Goal: Task Accomplishment & Management: Manage account settings

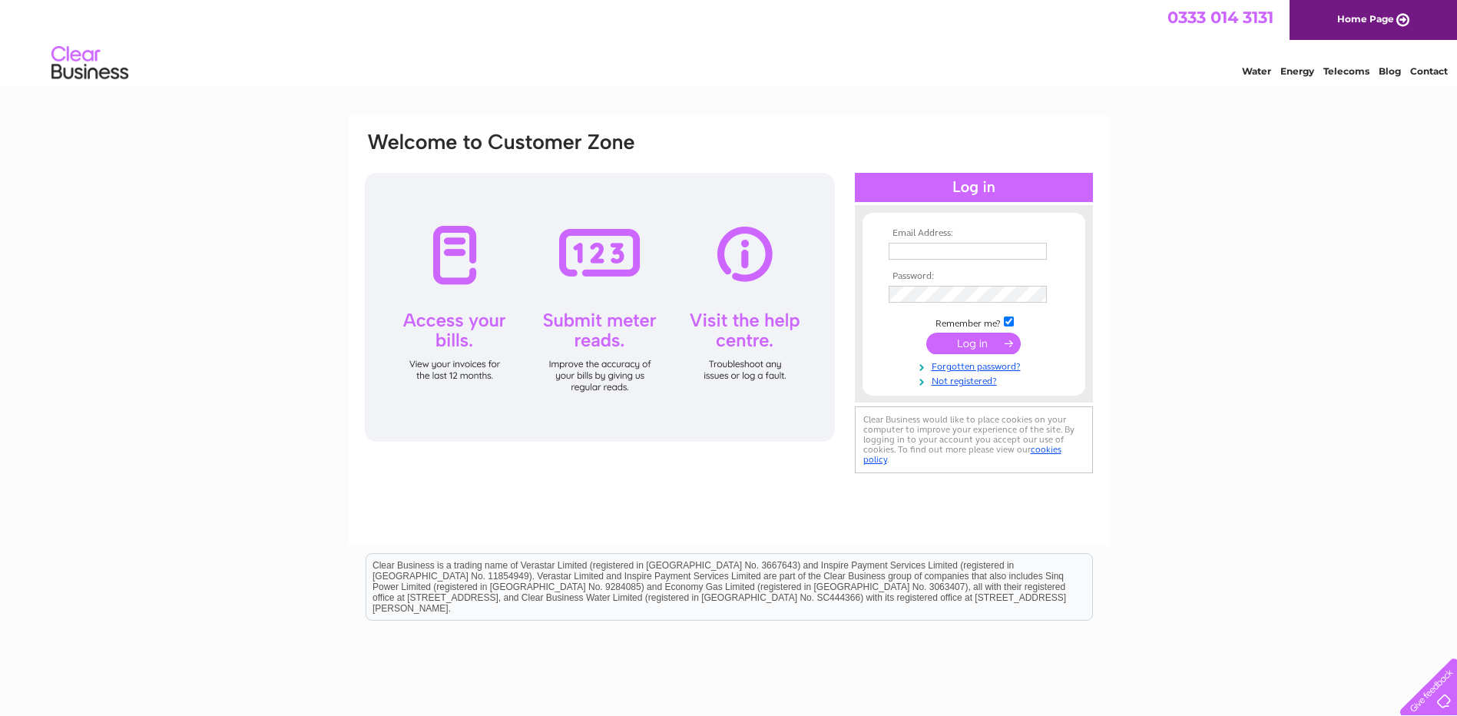
click at [972, 250] on input "text" at bounding box center [968, 251] width 158 height 17
type input "[EMAIL_ADDRESS][DOMAIN_NAME]"
click at [926, 334] on input "submit" at bounding box center [973, 345] width 94 height 22
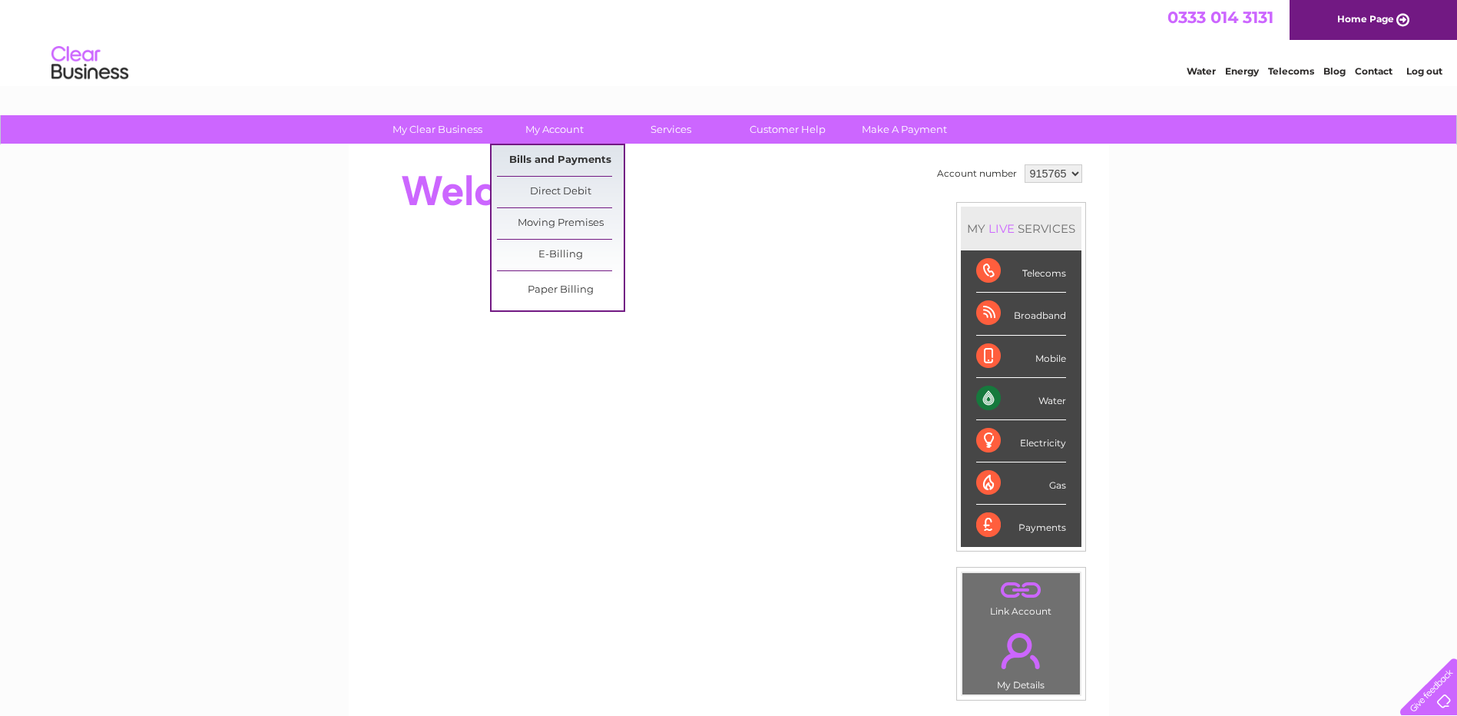
click at [546, 156] on link "Bills and Payments" at bounding box center [560, 160] width 127 height 31
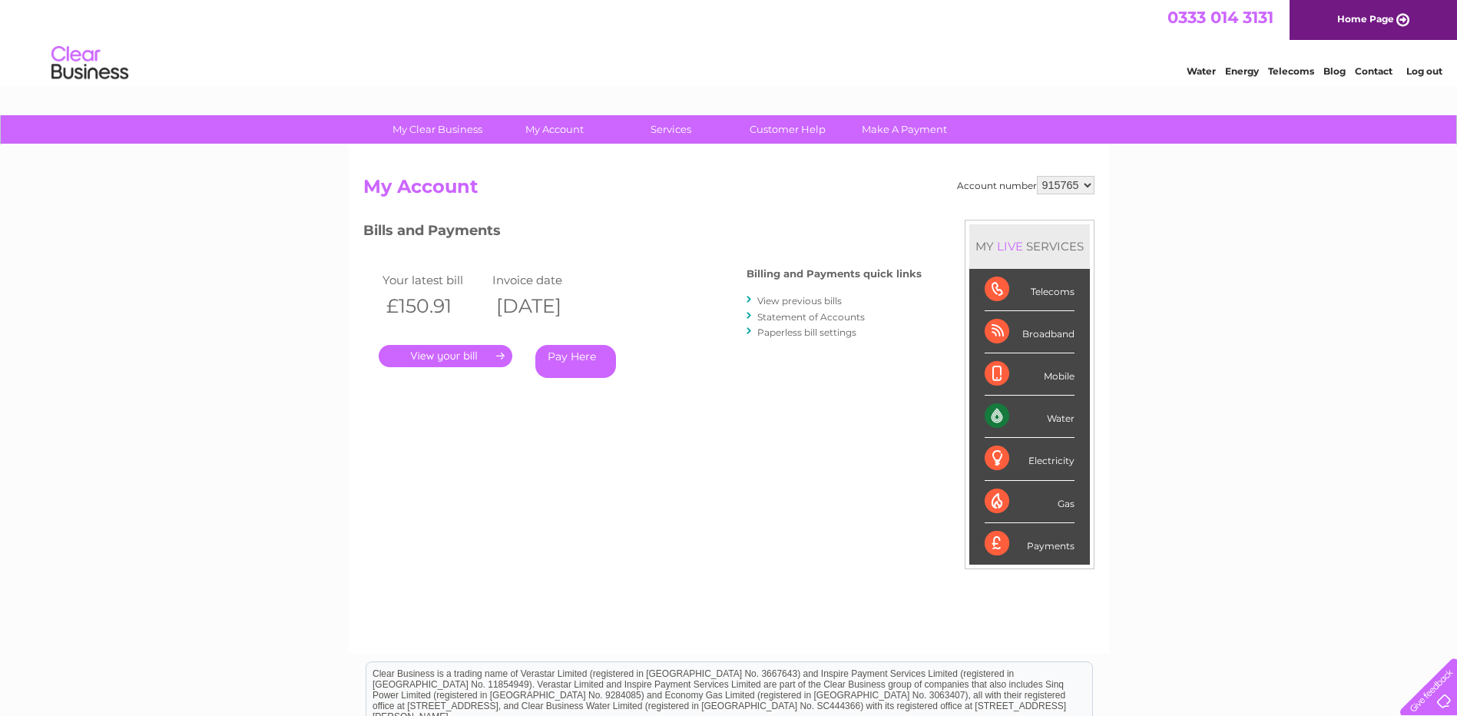
click at [454, 357] on link "." at bounding box center [446, 356] width 134 height 22
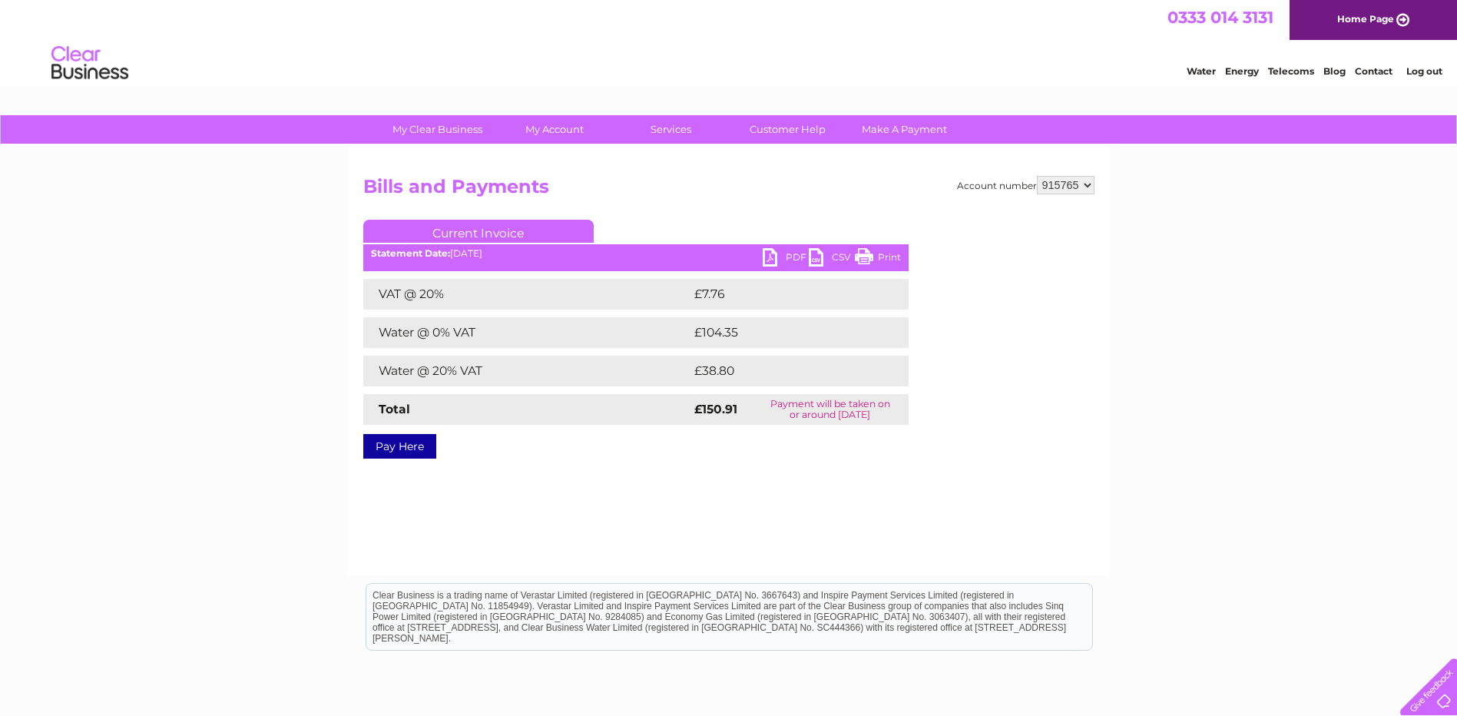
click at [767, 257] on link "PDF" at bounding box center [786, 259] width 46 height 22
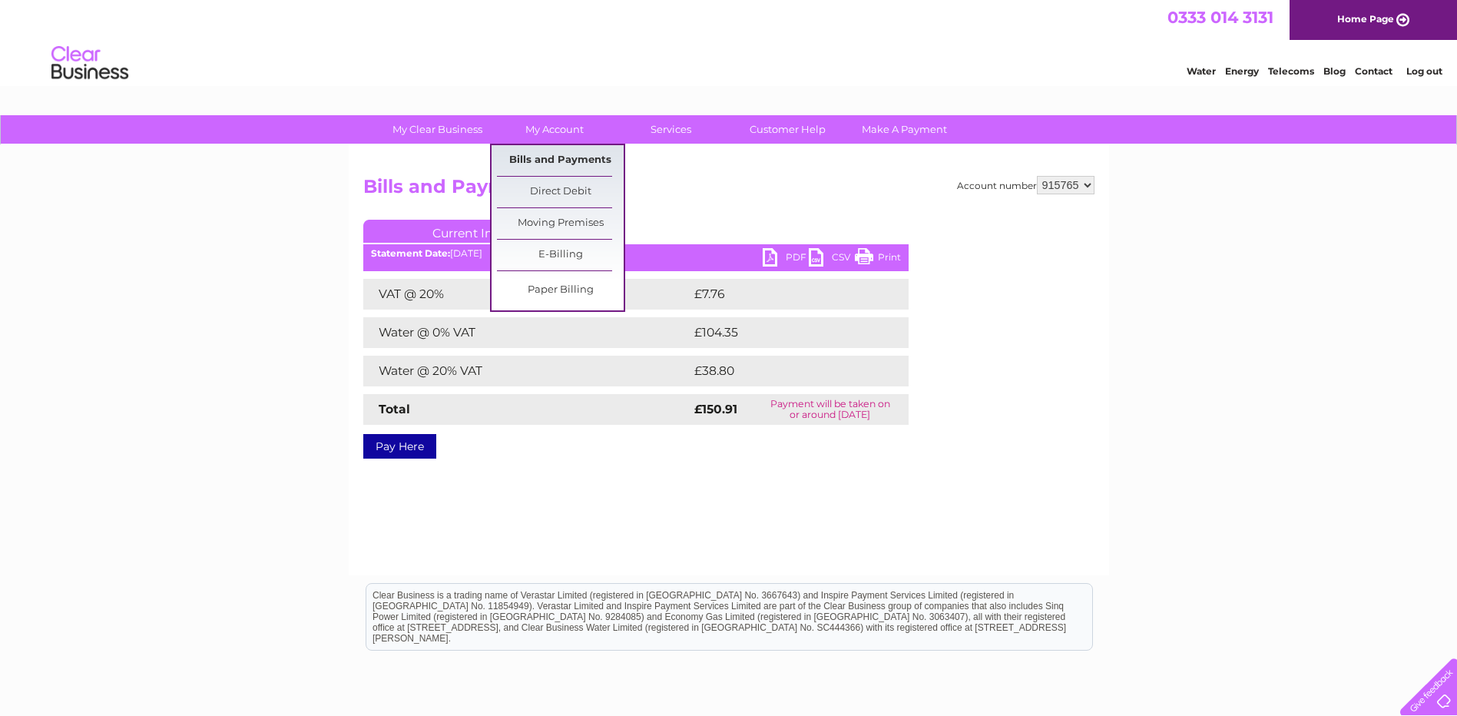
click at [584, 159] on link "Bills and Payments" at bounding box center [560, 160] width 127 height 31
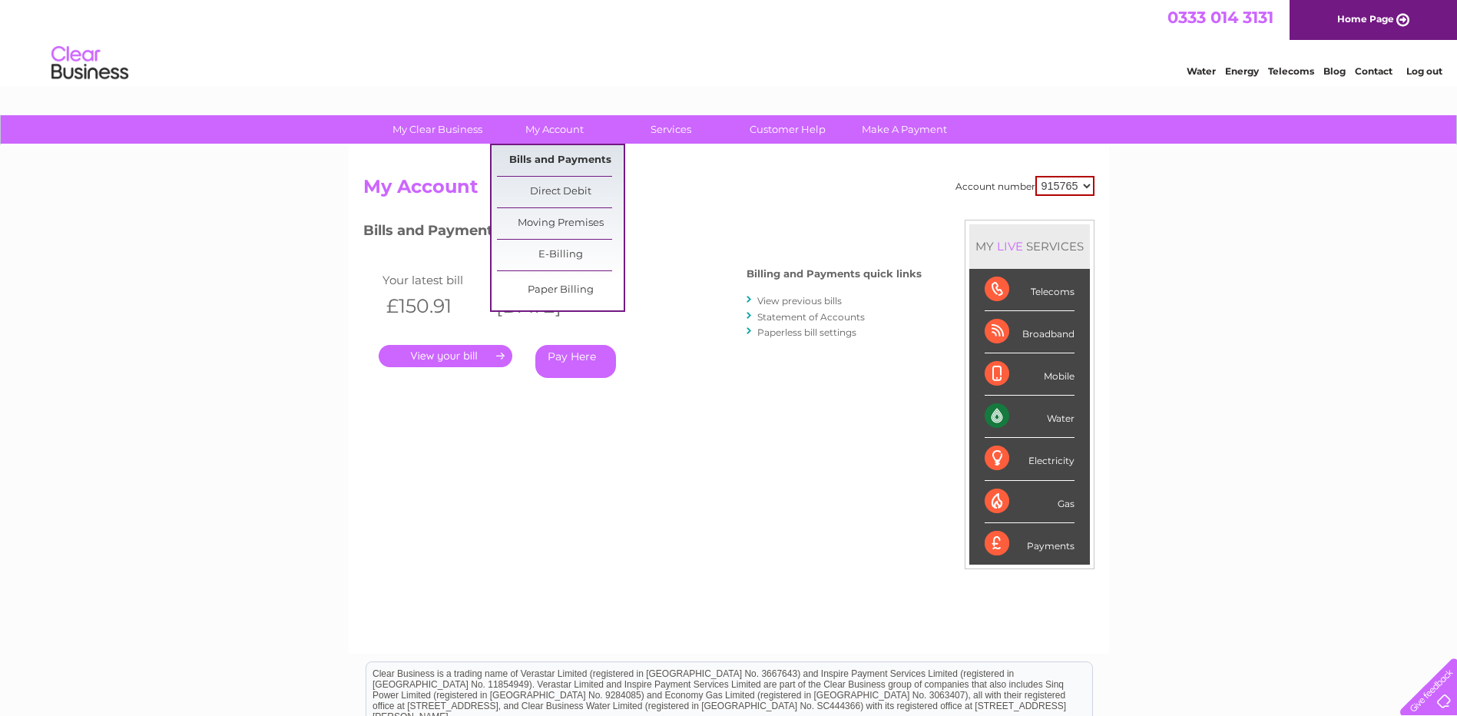
click at [587, 161] on link "Bills and Payments" at bounding box center [560, 160] width 127 height 31
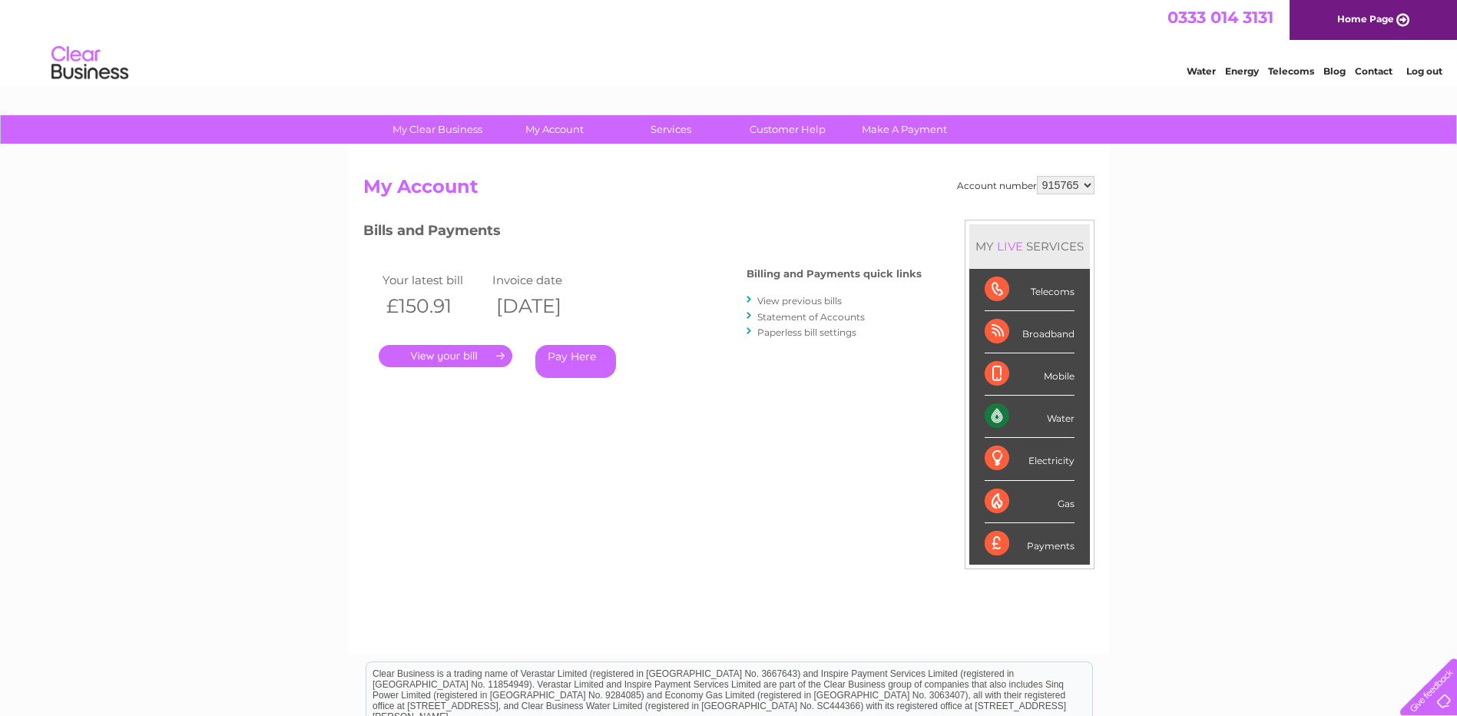
click at [763, 302] on link "View previous bills" at bounding box center [799, 301] width 84 height 12
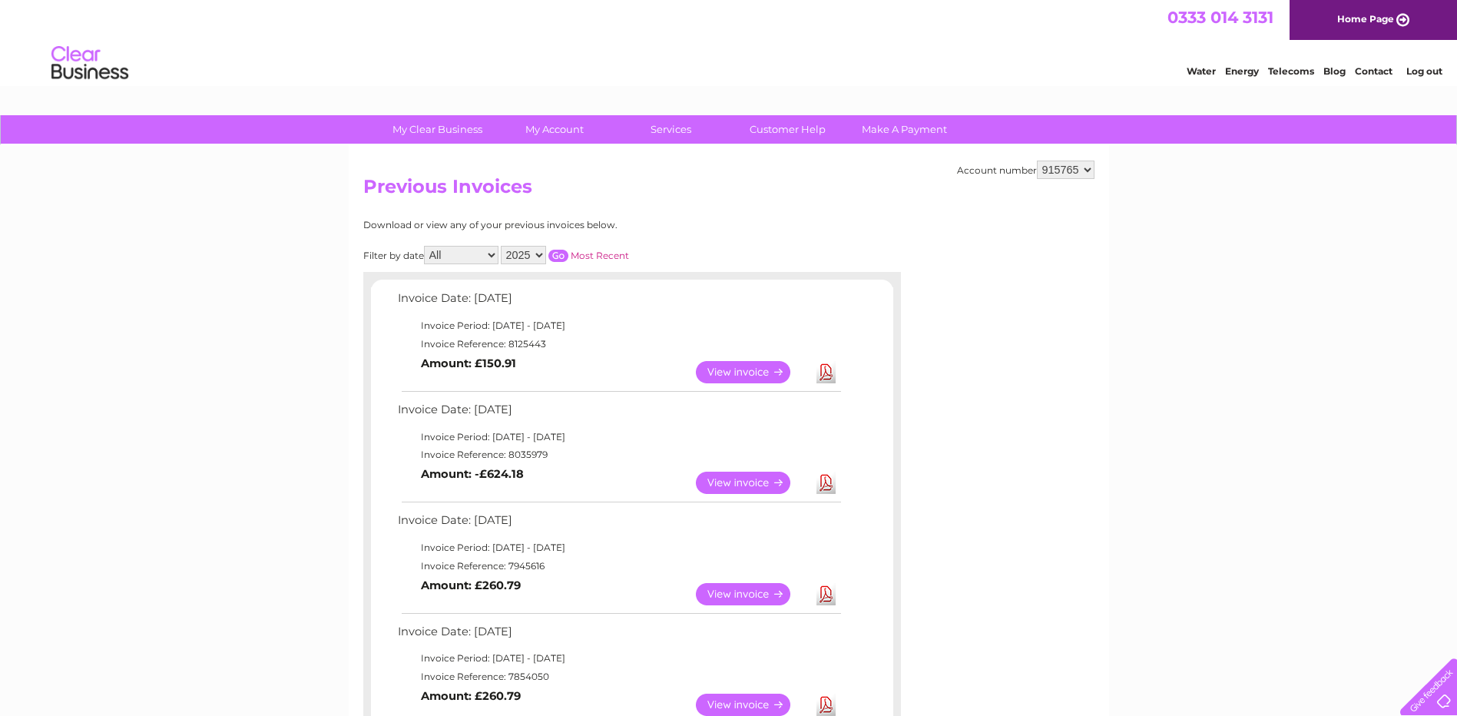
click at [743, 479] on link "View" at bounding box center [752, 483] width 113 height 22
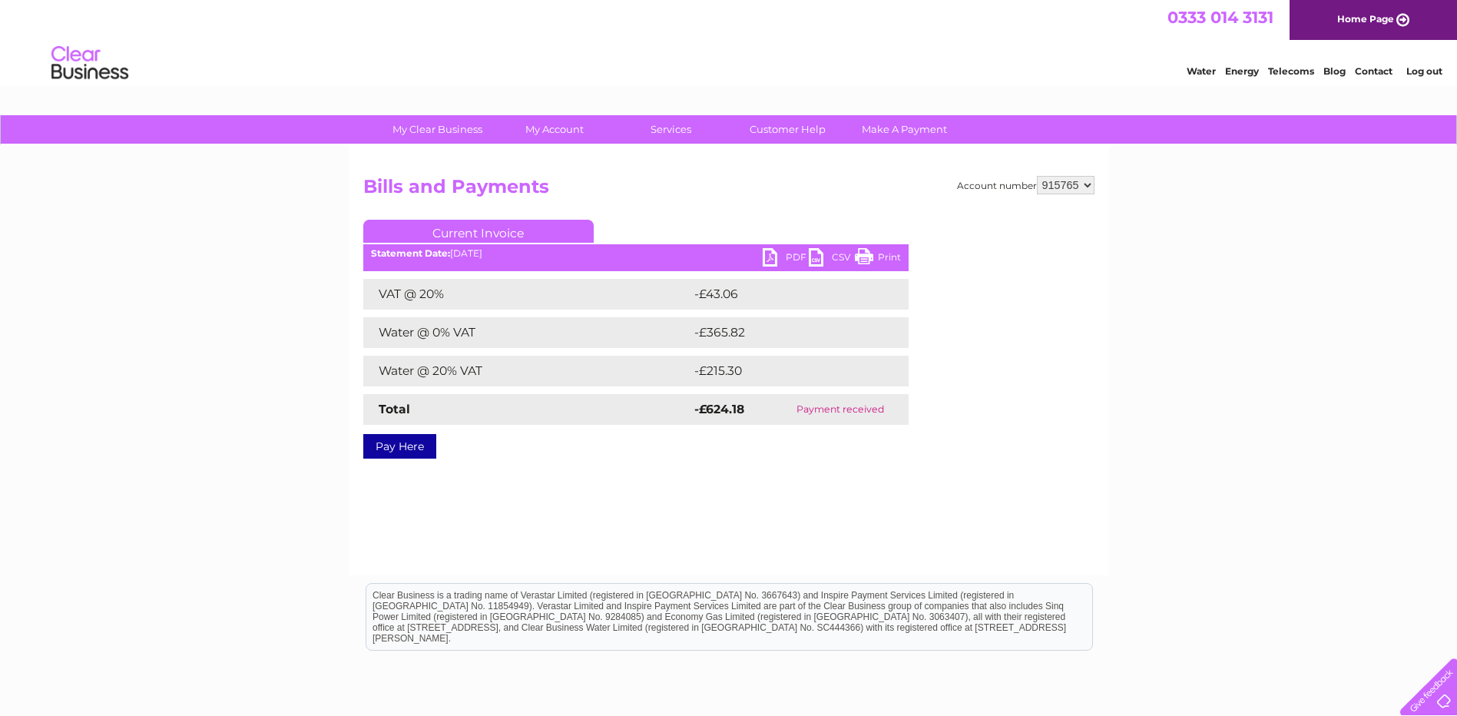
click at [770, 252] on link "PDF" at bounding box center [786, 259] width 46 height 22
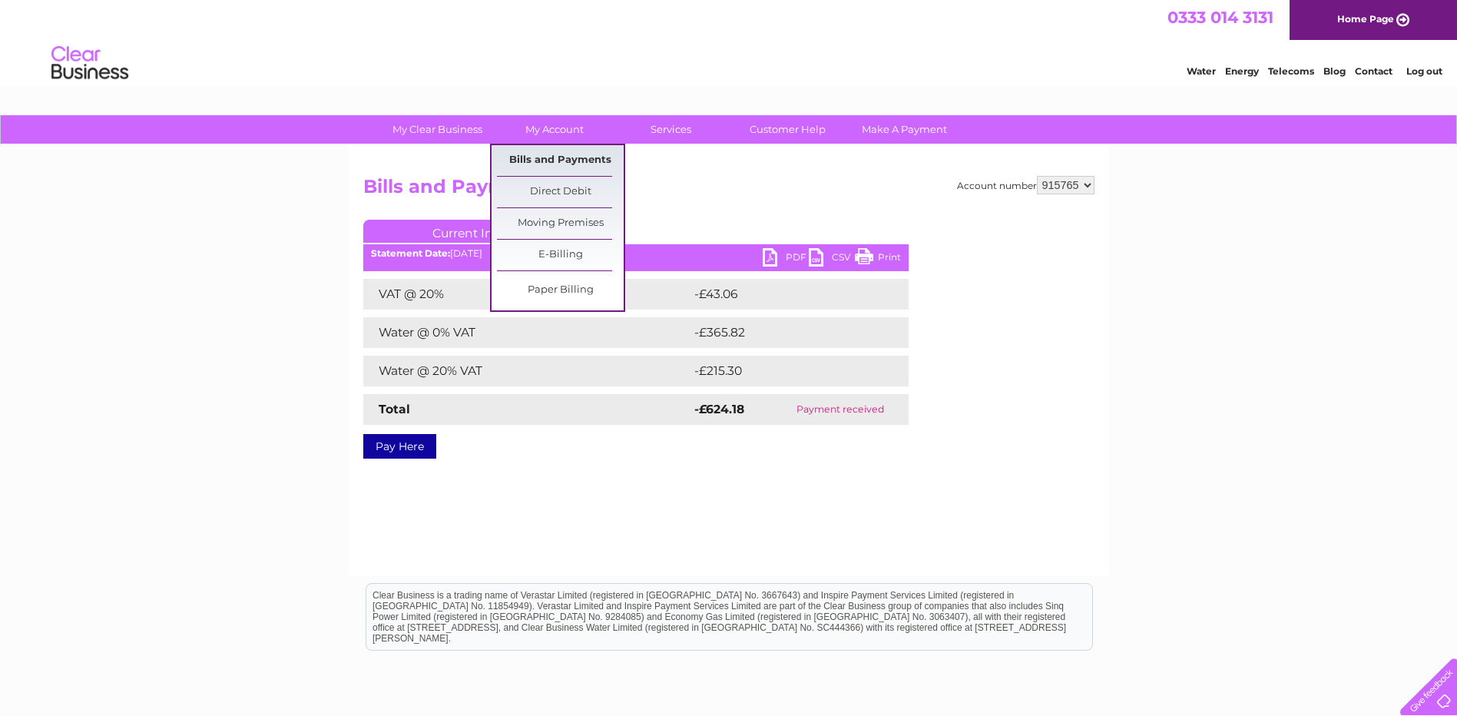
click at [558, 155] on link "Bills and Payments" at bounding box center [560, 160] width 127 height 31
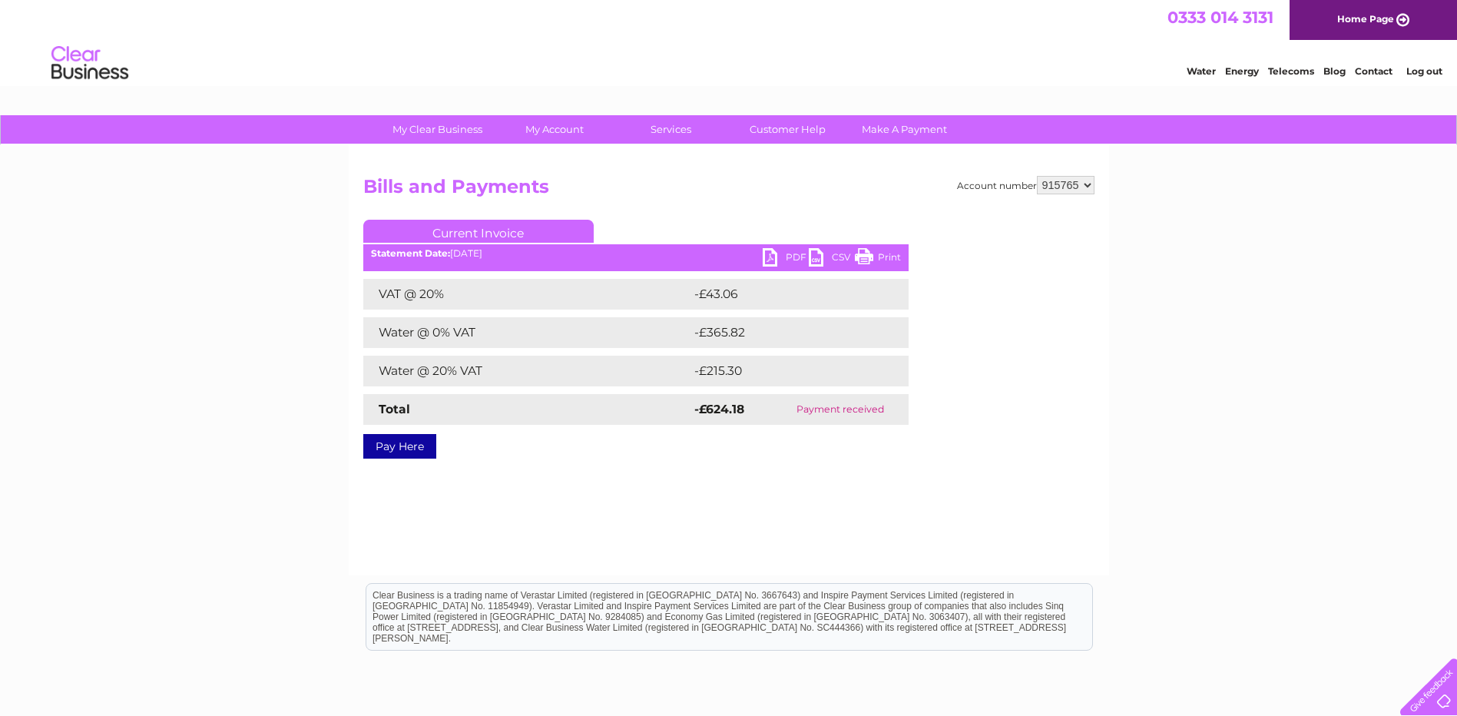
click at [660, 506] on div "Account number 915765 Bills and Payments Current Invoice PDF CSV Print VAT @ 20%" at bounding box center [729, 360] width 760 height 430
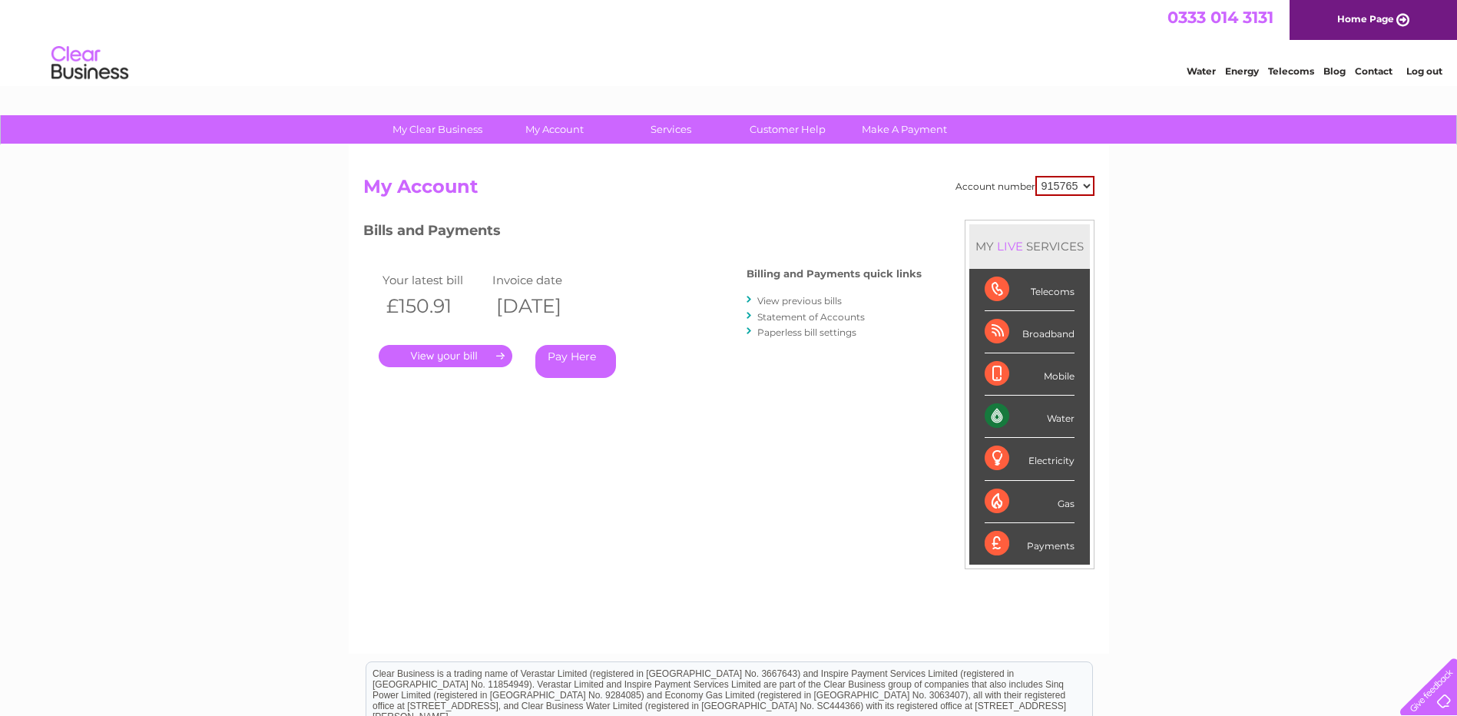
click at [475, 353] on link "." at bounding box center [446, 356] width 134 height 22
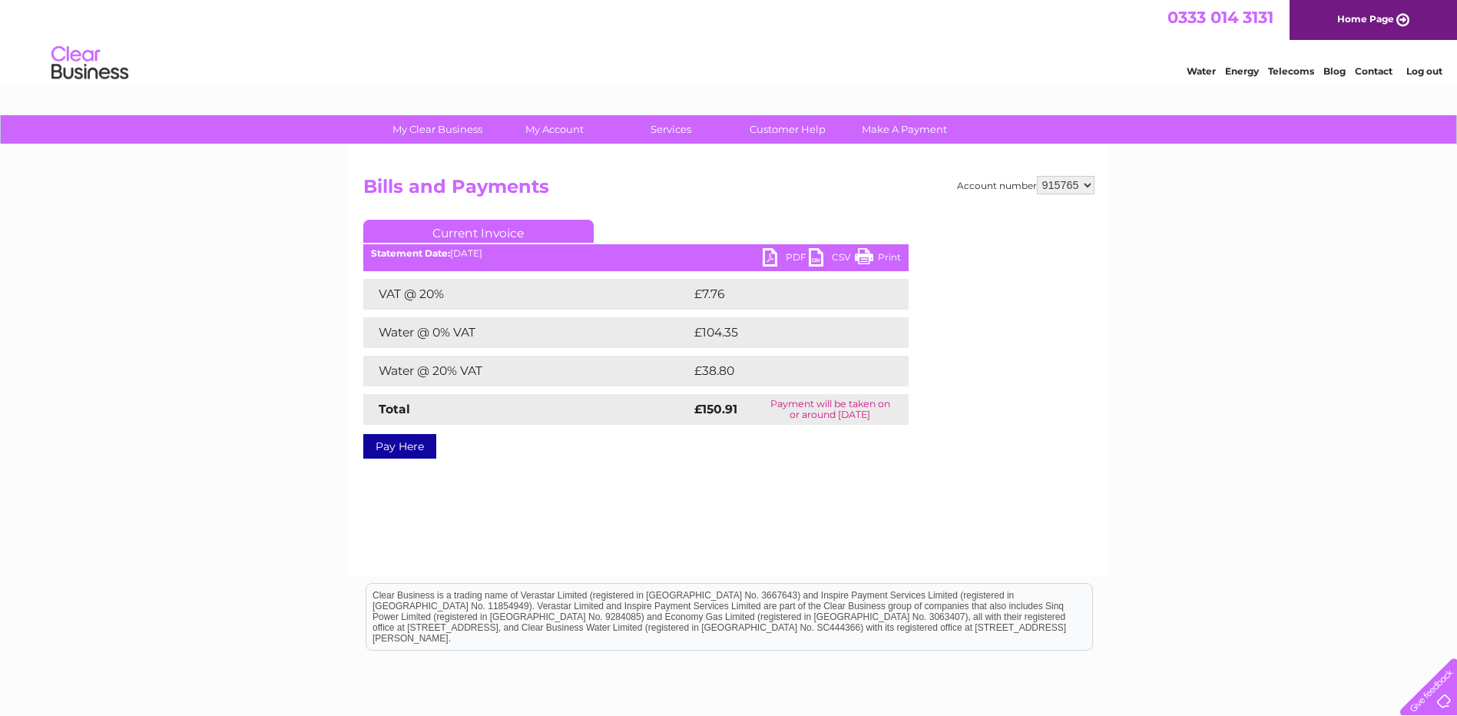
click at [1425, 71] on link "Log out" at bounding box center [1424, 71] width 36 height 12
